Goal: Task Accomplishment & Management: Manage account settings

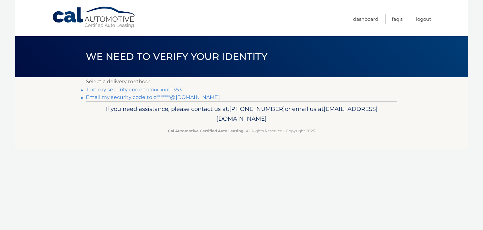
click at [137, 90] on link "Text my security code to xxx-xxx-1353" at bounding box center [134, 90] width 96 height 6
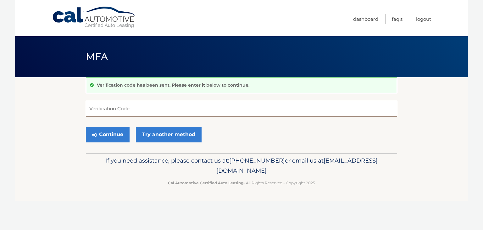
click at [127, 110] on input "Verification Code" at bounding box center [241, 109] width 311 height 16
type input "079109"
click at [120, 133] on button "Continue" at bounding box center [108, 134] width 44 height 16
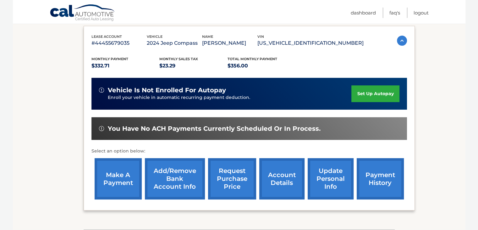
scroll to position [126, 0]
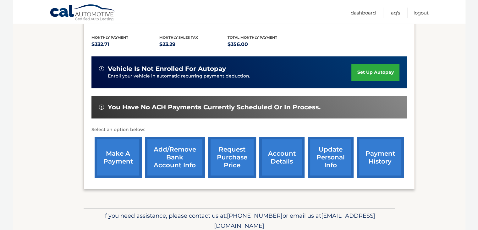
click at [363, 151] on link "payment history" at bounding box center [380, 157] width 47 height 41
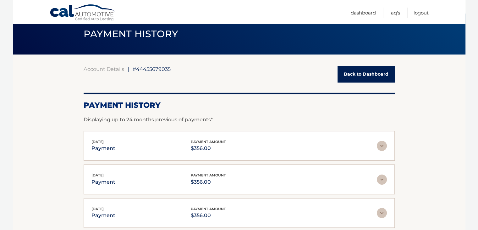
scroll to position [63, 0]
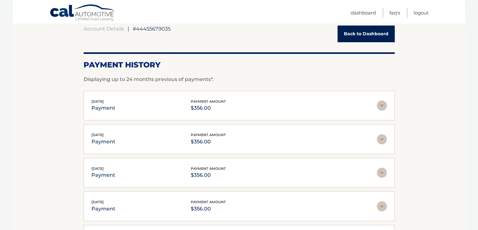
click at [383, 103] on img at bounding box center [382, 105] width 10 height 10
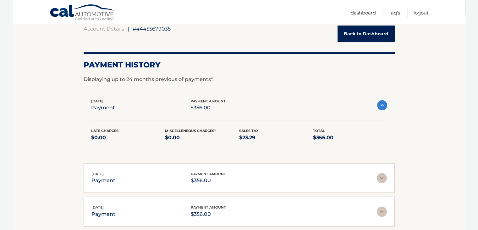
click at [338, 87] on div "Account Details | #44455679035 Back to Dashboard Payment History Displaying up …" at bounding box center [239, 177] width 311 height 304
click at [384, 105] on img at bounding box center [382, 105] width 10 height 10
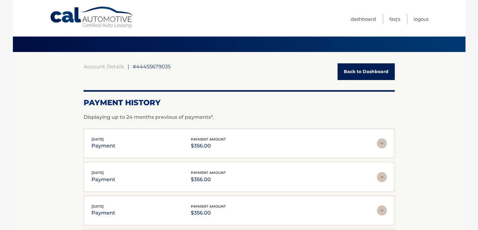
scroll to position [0, 0]
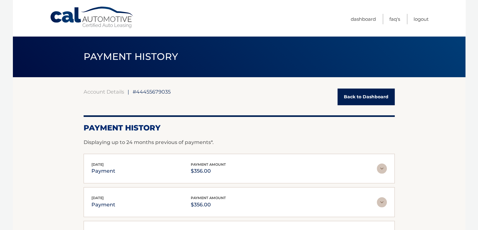
click at [349, 93] on link "Back to Dashboard" at bounding box center [366, 96] width 57 height 17
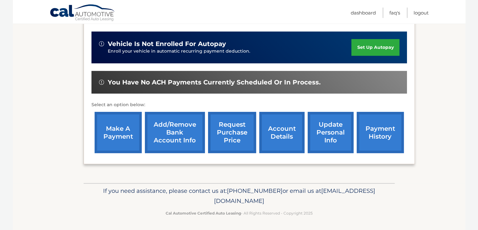
scroll to position [151, 0]
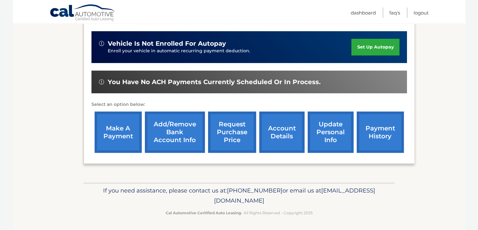
click at [288, 132] on link "account details" at bounding box center [282, 131] width 45 height 41
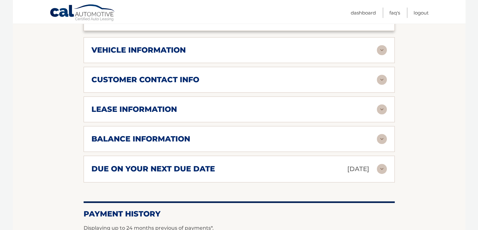
scroll to position [315, 0]
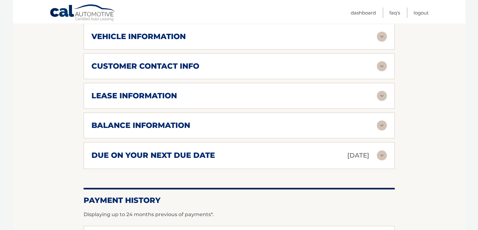
click at [289, 150] on div "due on your next due date [DATE]" at bounding box center [235, 155] width 286 height 11
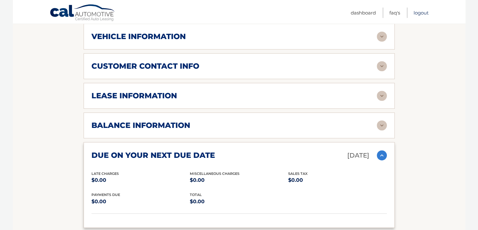
click at [416, 12] on link "Logout" at bounding box center [421, 13] width 15 height 10
